Goal: Task Accomplishment & Management: Manage account settings

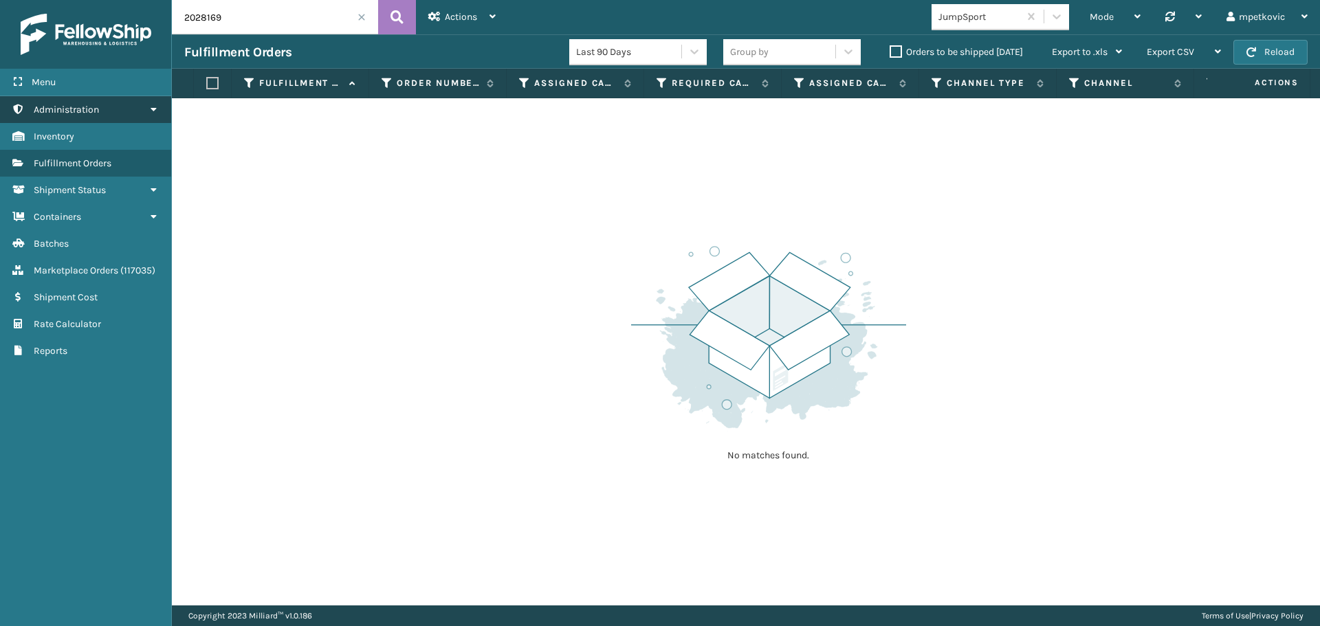
drag, startPoint x: 80, startPoint y: 104, endPoint x: 94, endPoint y: 120, distance: 20.9
click at [80, 104] on span "Administration" at bounding box center [66, 110] width 65 height 12
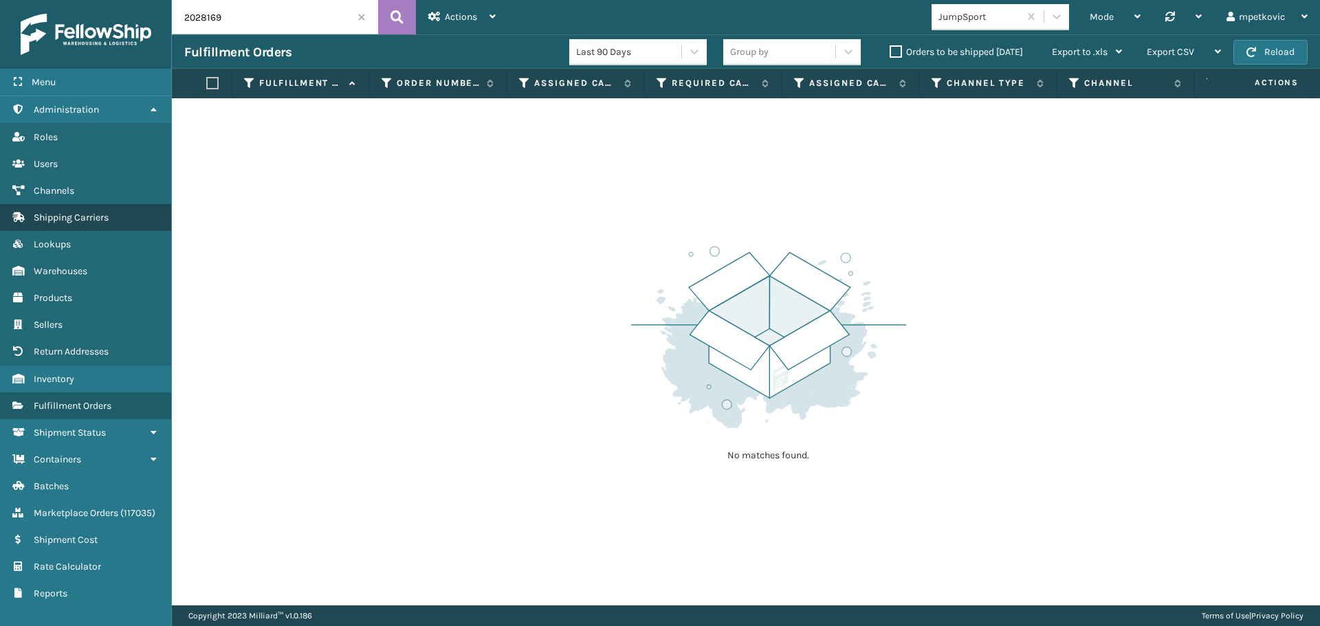
click at [63, 211] on link "Shipping Carriers" at bounding box center [85, 217] width 171 height 27
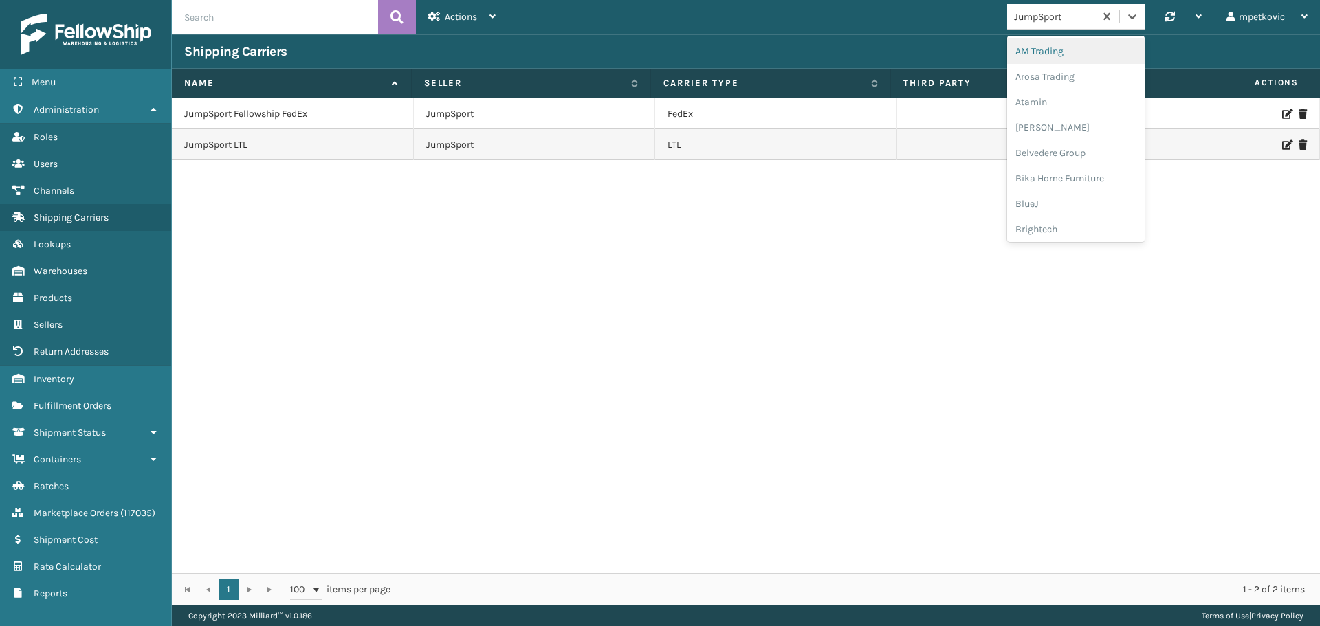
click at [1078, 7] on div "JumpSport" at bounding box center [1050, 16] width 87 height 23
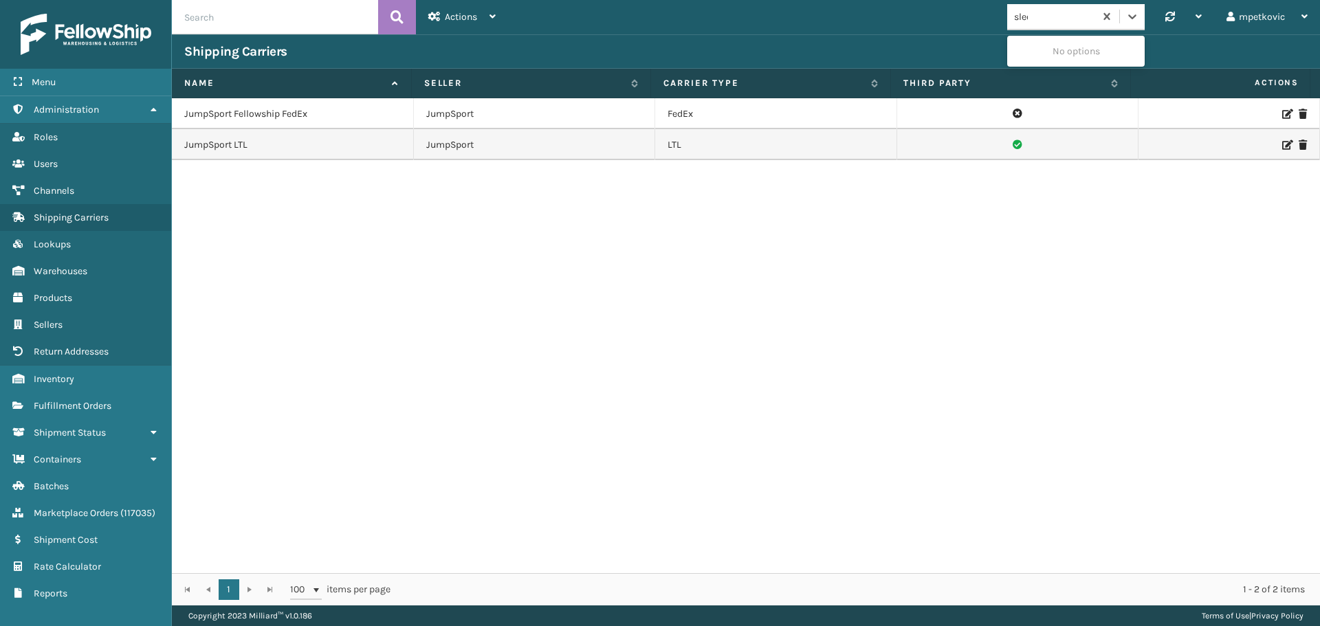
type input "sleep"
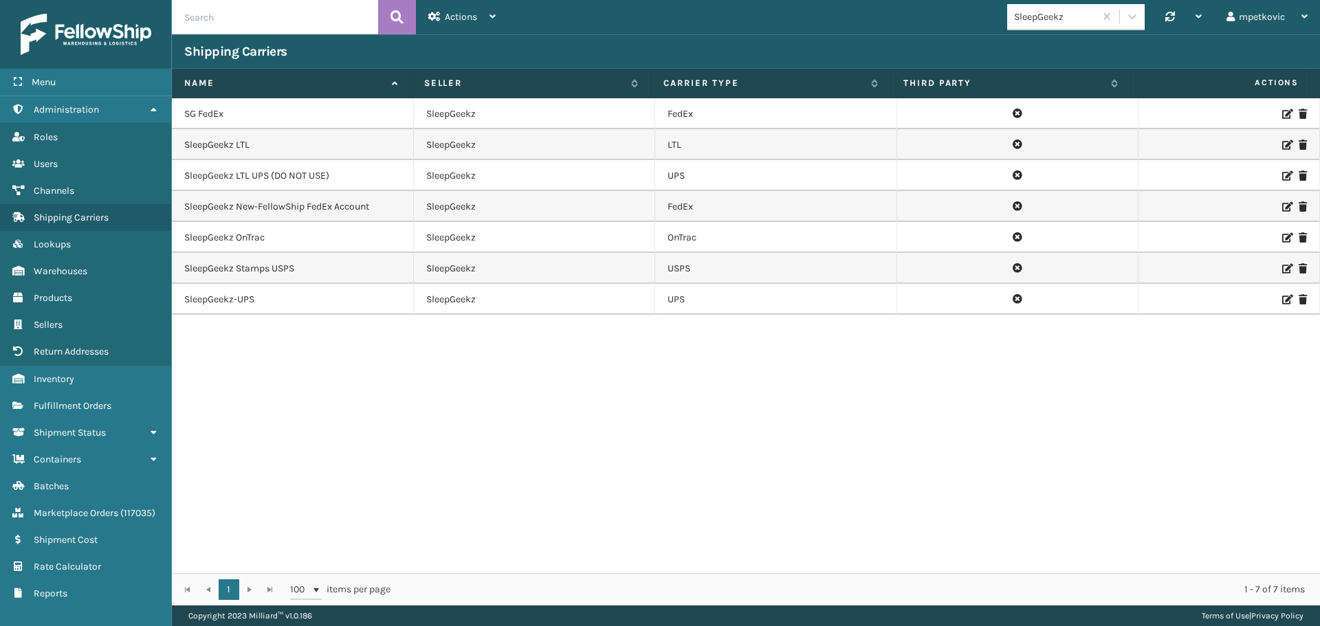
click at [1282, 113] on icon at bounding box center [1286, 114] width 8 height 10
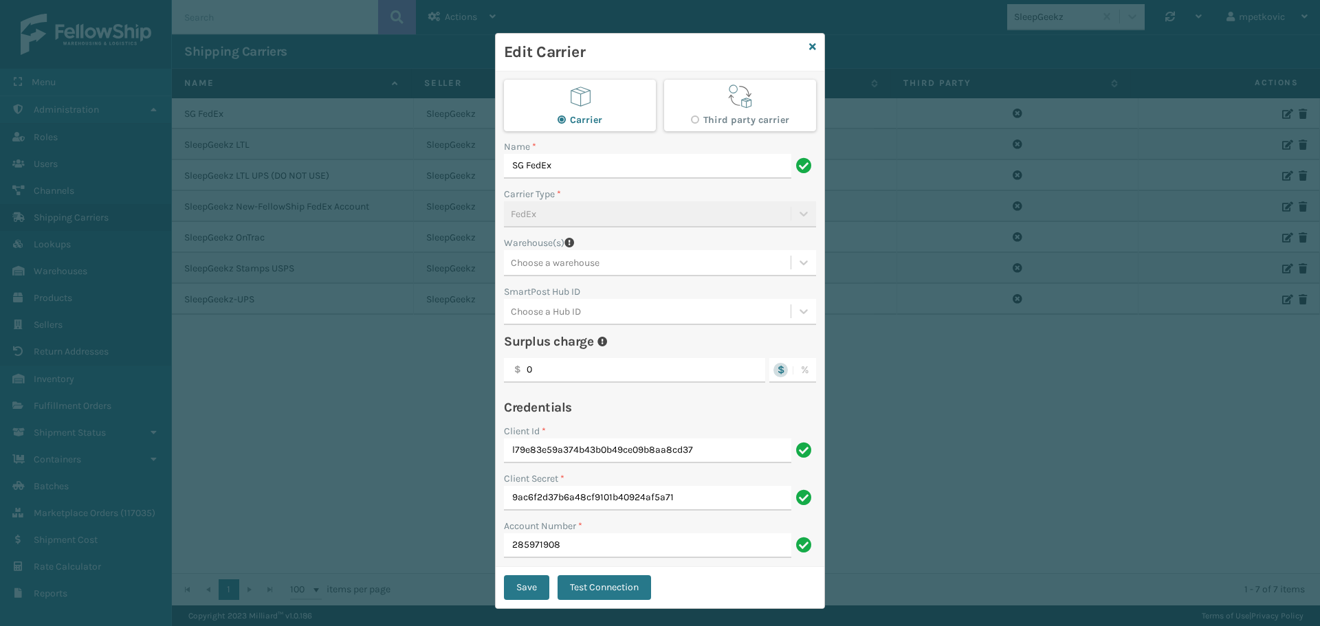
drag, startPoint x: 808, startPoint y: 44, endPoint x: 847, endPoint y: 25, distance: 43.3
click at [812, 43] on div "Edit Carrier Carrier Third party carrier Name * SG FedEx Carrier Type * FedEx W…" at bounding box center [660, 321] width 330 height 576
click at [847, 25] on div "Edit Carrier Carrier Third party carrier Name * SG FedEx Carrier Type * FedEx W…" at bounding box center [660, 313] width 1320 height 626
click at [809, 46] on icon at bounding box center [812, 47] width 7 height 10
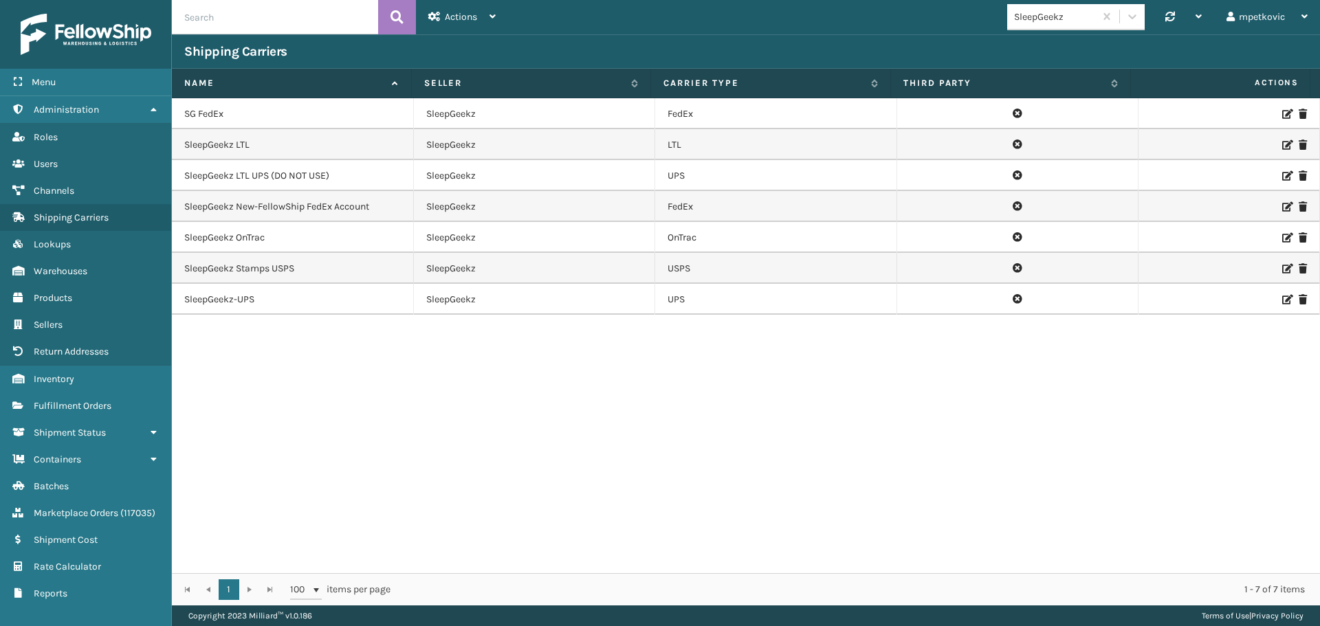
drag, startPoint x: 882, startPoint y: 36, endPoint x: 935, endPoint y: 5, distance: 61.3
click at [886, 35] on div "Shipping Carriers" at bounding box center [746, 51] width 1148 height 34
